Goal: Information Seeking & Learning: Learn about a topic

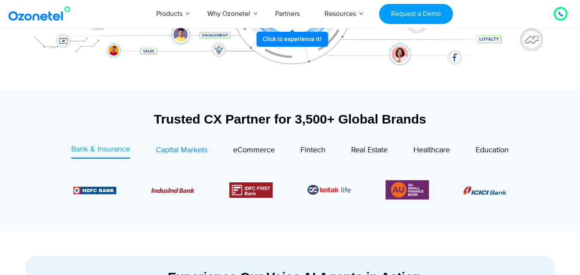
click at [196, 146] on span "Capital Markets" at bounding box center [182, 150] width 52 height 9
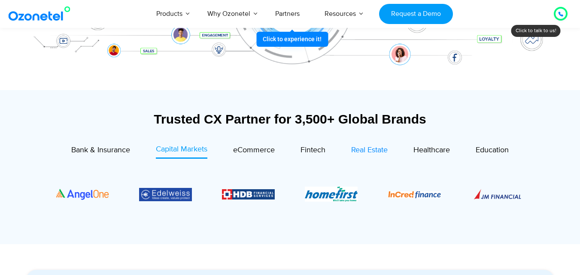
click at [386, 151] on span "Real Estate" at bounding box center [369, 150] width 37 height 9
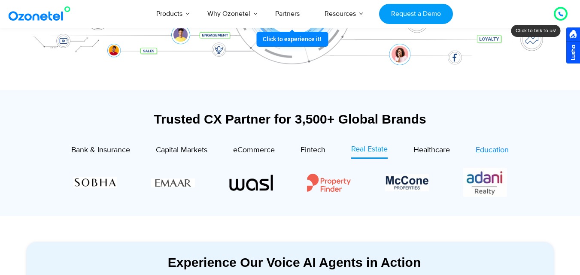
click at [490, 147] on span "Education" at bounding box center [492, 150] width 33 height 9
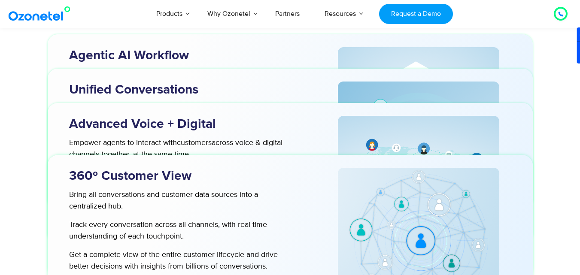
scroll to position [2843, 0]
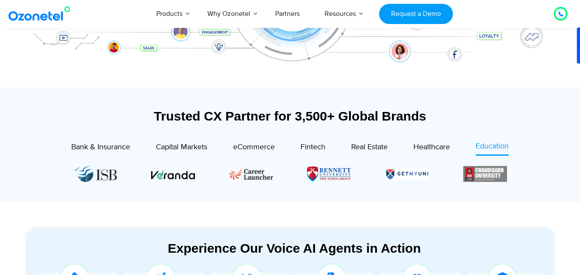
scroll to position [192, 0]
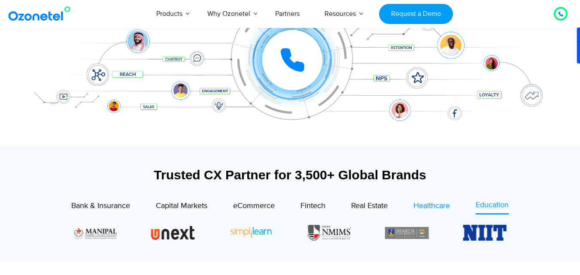
click at [428, 208] on span "Healthcare" at bounding box center [432, 205] width 37 height 9
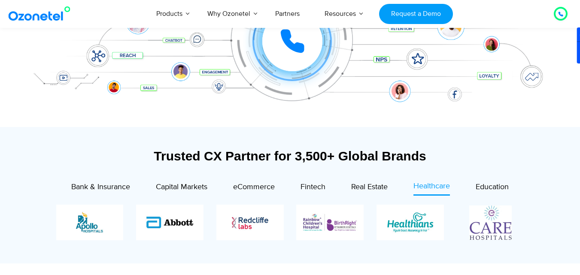
scroll to position [213, 0]
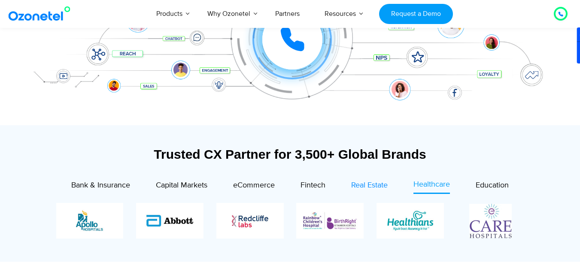
click at [374, 183] on span "Real Estate" at bounding box center [369, 185] width 37 height 9
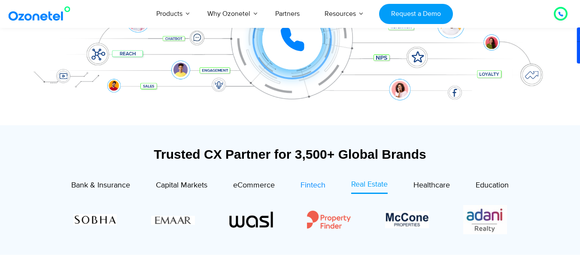
click at [315, 182] on span "Fintech" at bounding box center [313, 185] width 25 height 9
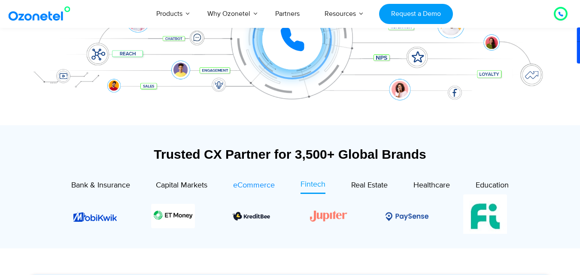
click at [270, 183] on span "eCommerce" at bounding box center [254, 185] width 42 height 9
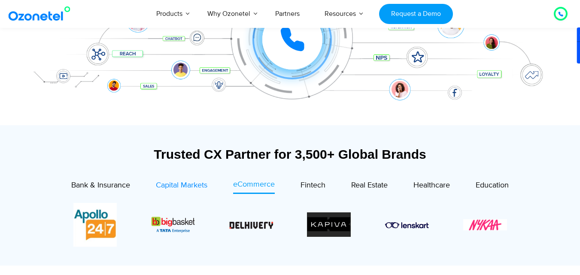
click at [198, 187] on span "Capital Markets" at bounding box center [182, 185] width 52 height 9
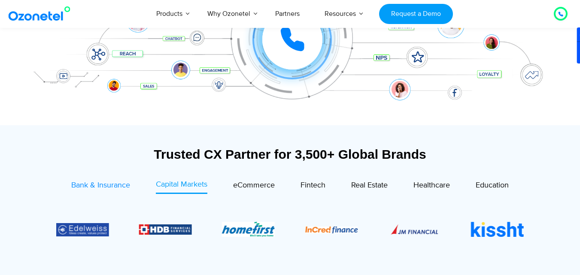
click at [93, 181] on span "Bank & Insurance" at bounding box center [100, 185] width 59 height 9
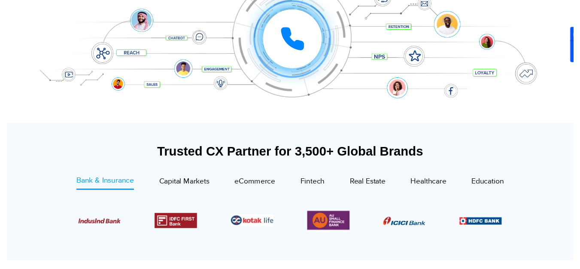
scroll to position [0, 0]
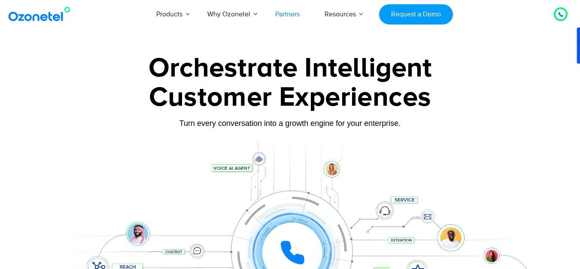
click at [291, 13] on link "Partners" at bounding box center [287, 14] width 49 height 28
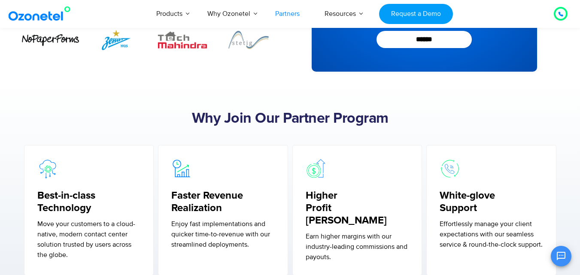
scroll to position [210, 0]
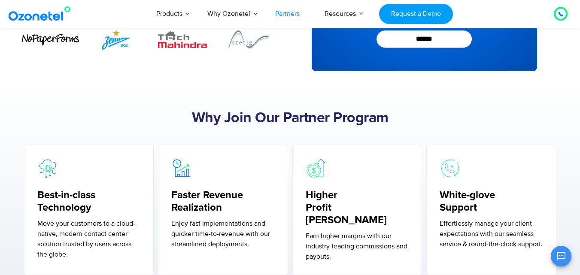
click at [264, 161] on figure at bounding box center [223, 168] width 104 height 21
click at [230, 126] on h2 "Why Join Our Partner Program" at bounding box center [290, 118] width 537 height 17
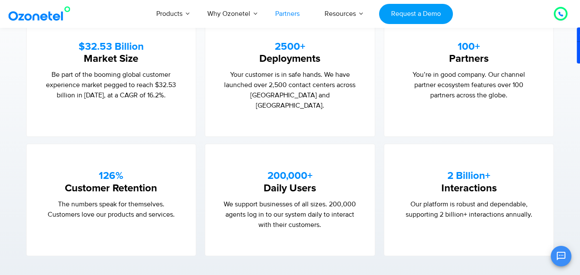
scroll to position [588, 0]
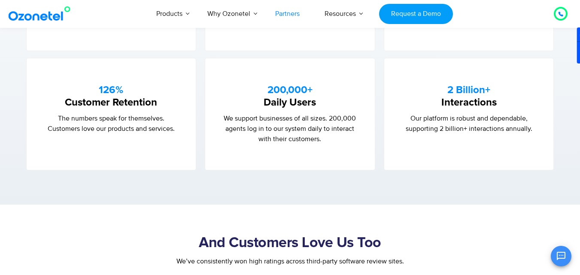
click at [365, 231] on div "And Customers Love Us Too We’ve consistently won high ratings across third-part…" at bounding box center [290, 251] width 528 height 40
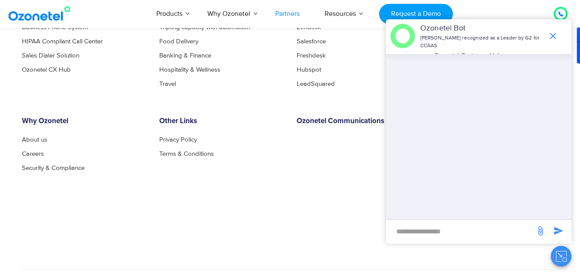
scroll to position [2473, 0]
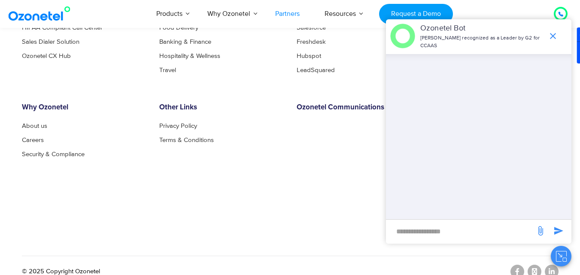
click at [190, 262] on div "© 2025 Copyright Ozonetel" at bounding box center [290, 271] width 537 height 31
click at [551, 34] on icon "end chat or minimize" at bounding box center [553, 36] width 6 height 6
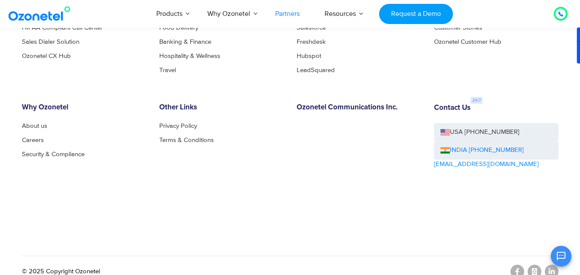
click at [550, 264] on div "OK Ozonetel Bot Ozonetel recognized as a Leader by G2 for CCAAS Chat Disconnect…" at bounding box center [479, 255] width 186 height 23
click at [550, 261] on div "OK Ozonetel Bot Ozonetel recognized as a Leader by G2 for CCAAS Chat Disconnect…" at bounding box center [479, 255] width 186 height 23
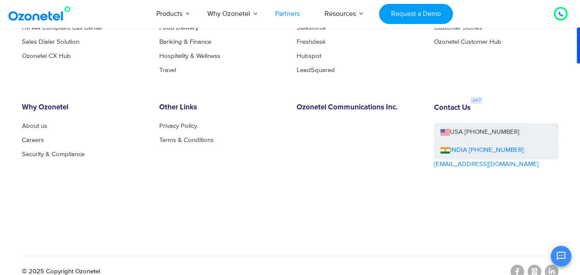
click at [550, 261] on div "OK Ozonetel Bot Ozonetel recognized as a Leader by G2 for CCAAS Chat Disconnect…" at bounding box center [479, 255] width 186 height 23
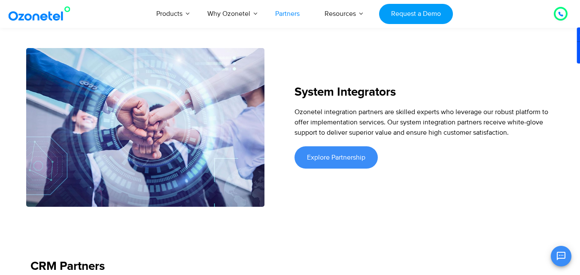
scroll to position [1425, 0]
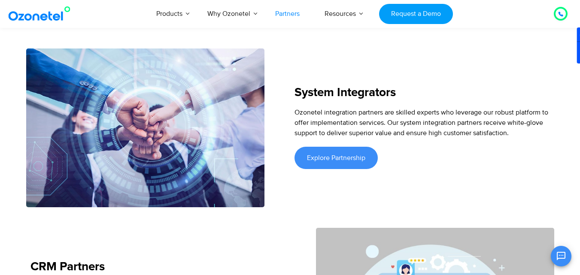
click at [491, 190] on div "System Integrators Ozonetel integration partners are skilled experts who levera…" at bounding box center [422, 128] width 264 height 159
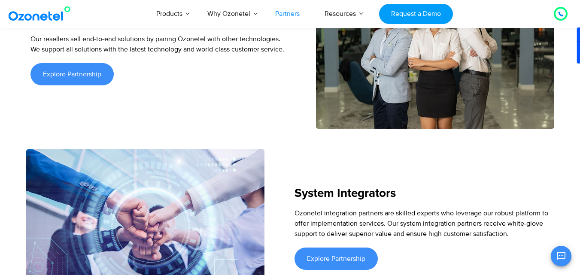
scroll to position [1325, 0]
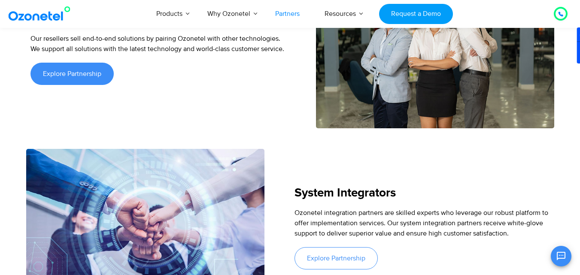
click at [342, 255] on span "Explore Partnership" at bounding box center [336, 258] width 58 height 7
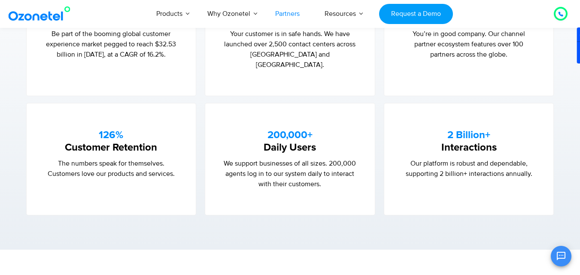
scroll to position [605, 0]
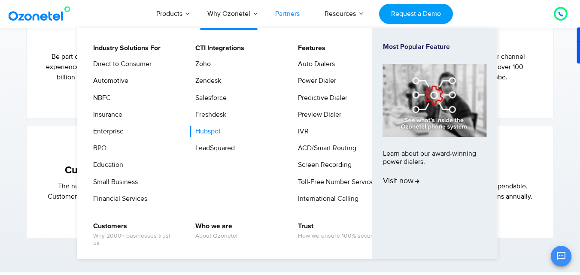
click at [213, 131] on link "Hubspot" at bounding box center [206, 131] width 32 height 11
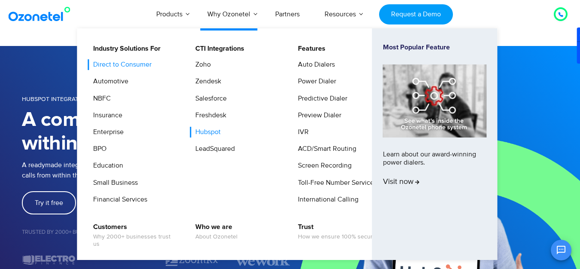
click at [140, 62] on link "Direct to Consumer" at bounding box center [120, 64] width 65 height 11
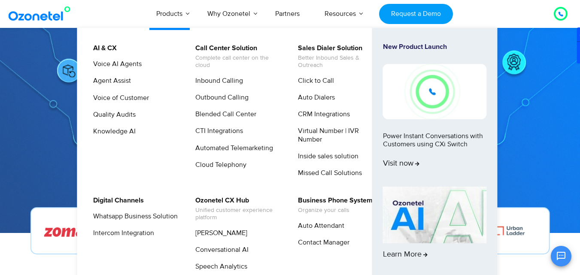
scroll to position [73, 0]
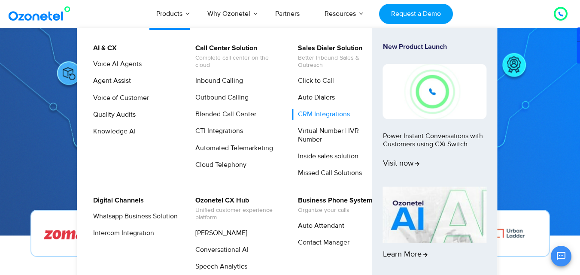
click at [329, 113] on link "CRM Integrations" at bounding box center [322, 114] width 59 height 11
